Goal: Find specific page/section: Find specific page/section

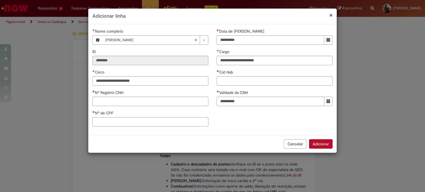
select select "***"
select select "**********"
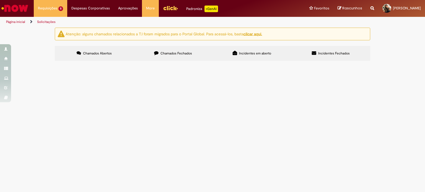
click at [8, 8] on img "Ir para a Homepage" at bounding box center [15, 8] width 28 height 11
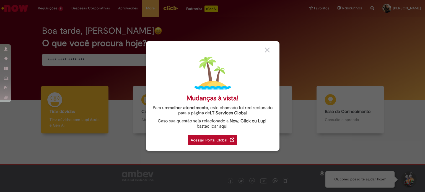
click at [210, 140] on div "Acessar Portal Global" at bounding box center [212, 140] width 49 height 11
